Goal: Navigation & Orientation: Find specific page/section

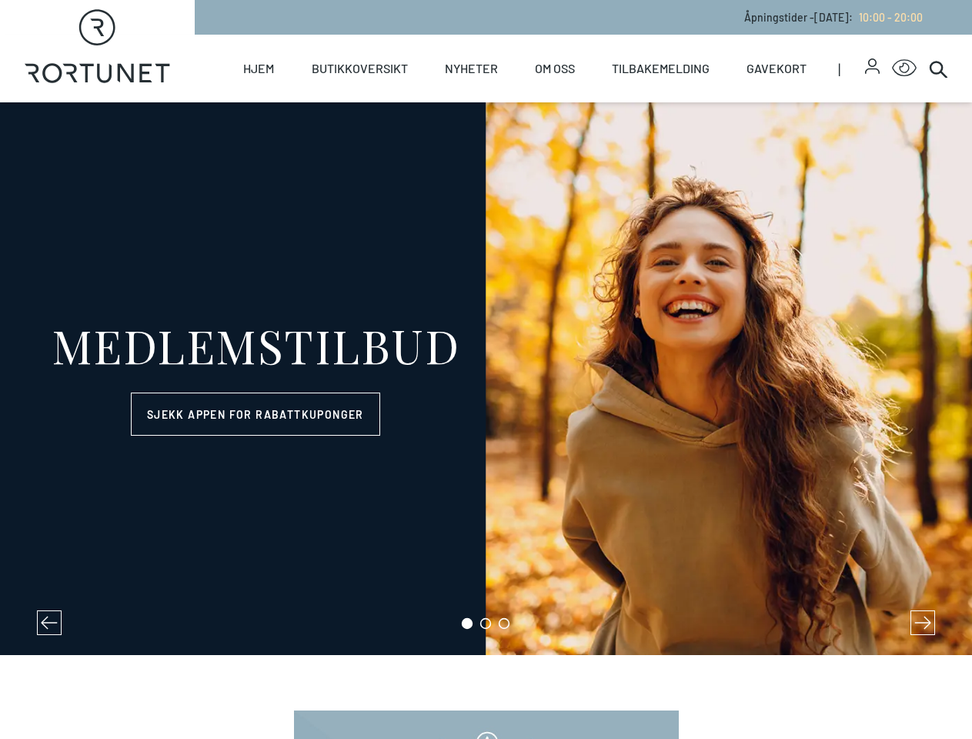
select select "NO"
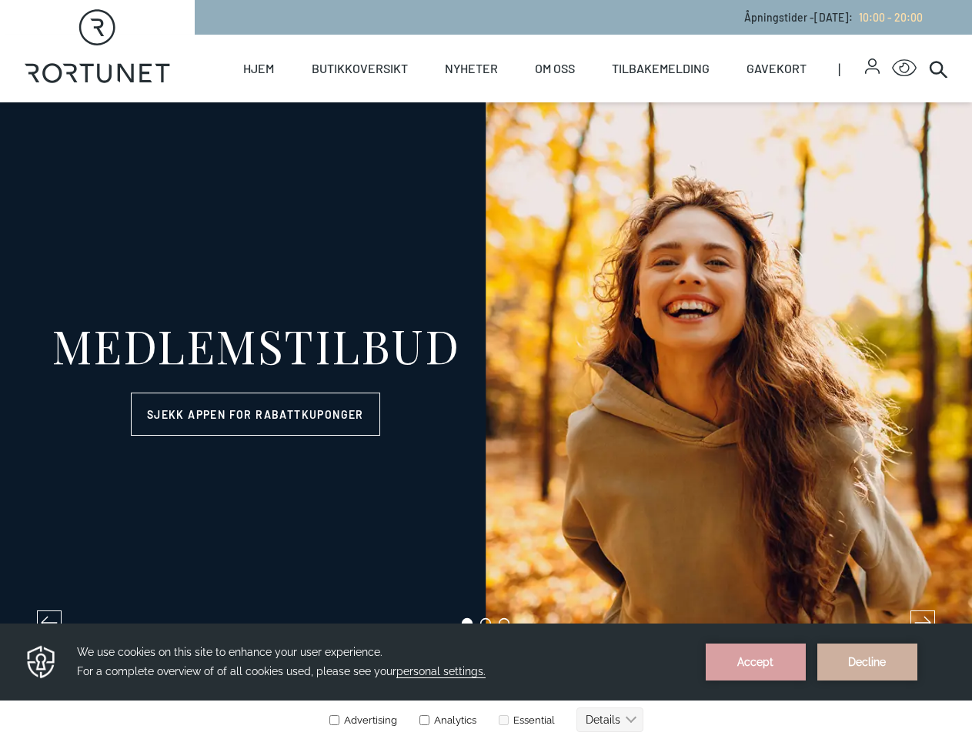
click at [868, 66] on icon "button" at bounding box center [872, 63] width 8 height 8
click at [892, 69] on icon "Click for Accessibility Features" at bounding box center [904, 68] width 25 height 18
